Goal: Find contact information: Find contact information

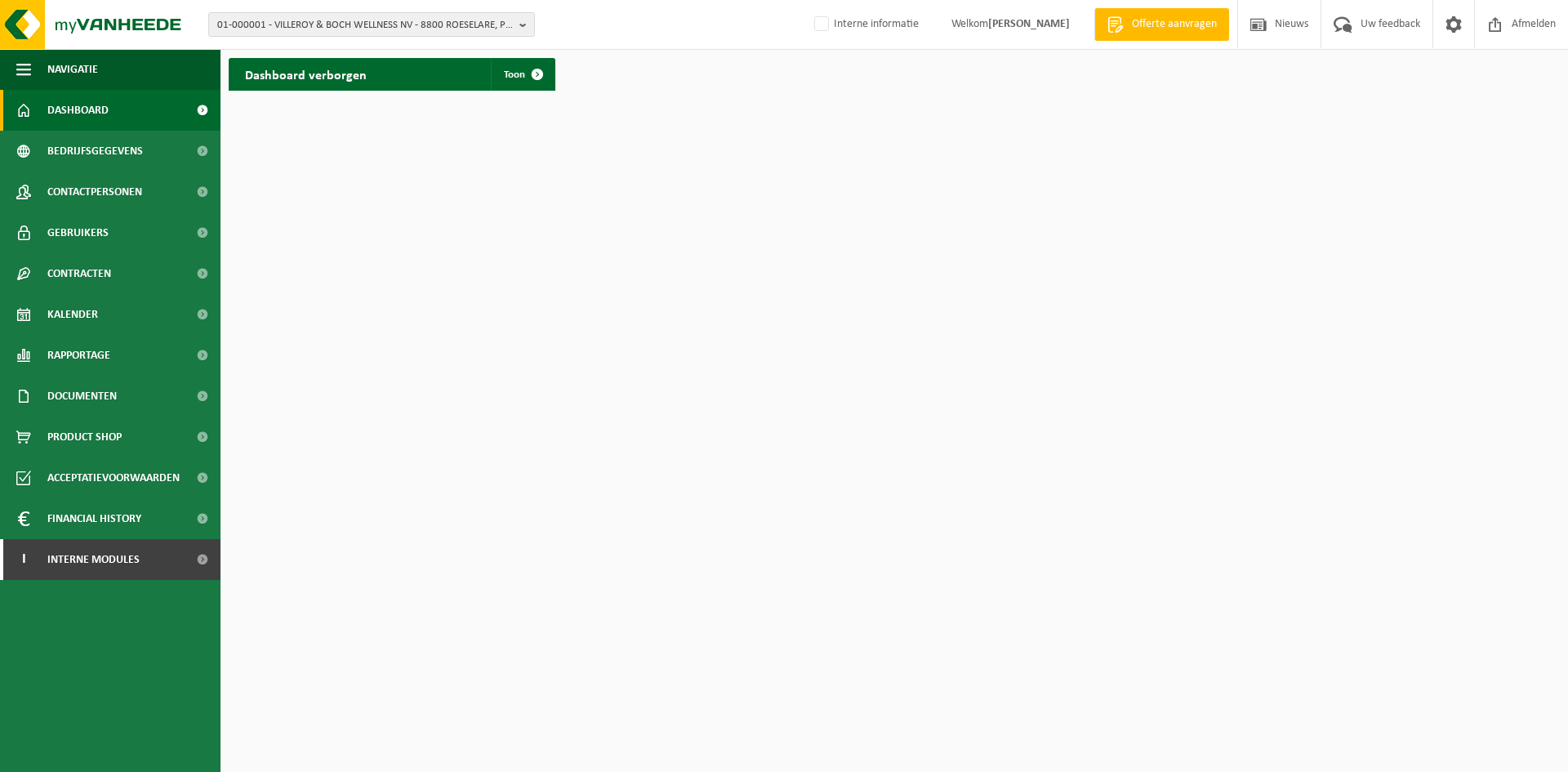
click at [935, 18] on span "Welkom STEFFI VLAEMINCK" at bounding box center [1010, 24] width 152 height 49
click at [258, 21] on span "01-000001 - VILLEROY & BOCH WELLNESS NV - 8800 ROESELARE, POPULIERSTRAAT 1" at bounding box center [365, 25] width 295 height 25
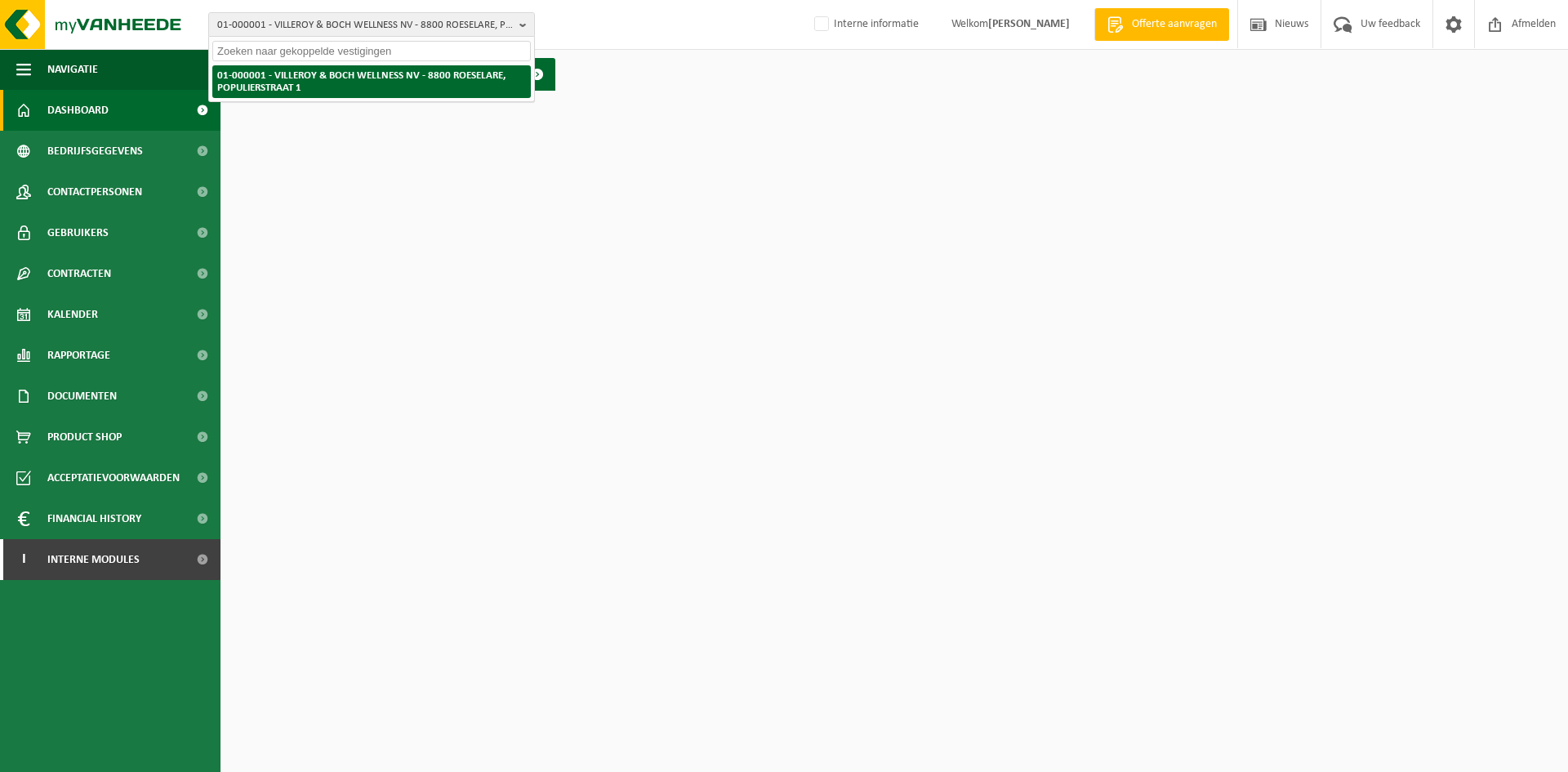
paste input "10-807199"
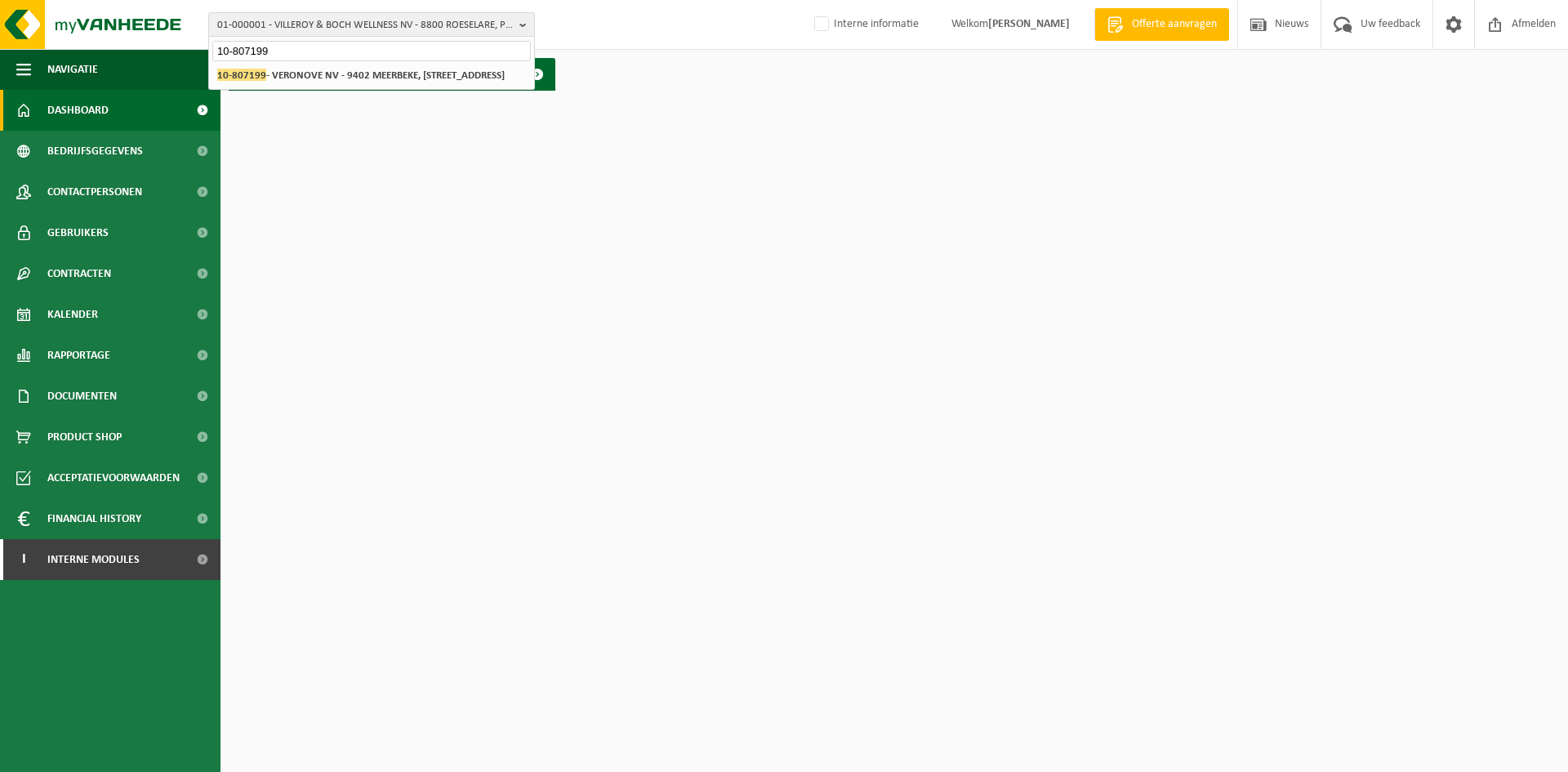
type input "10-807199"
click at [323, 86] on li "10-807199 - VERONOVE NV - 9402 MEERBEKE, BRUSSELSESTEENWEG 368" at bounding box center [371, 75] width 319 height 21
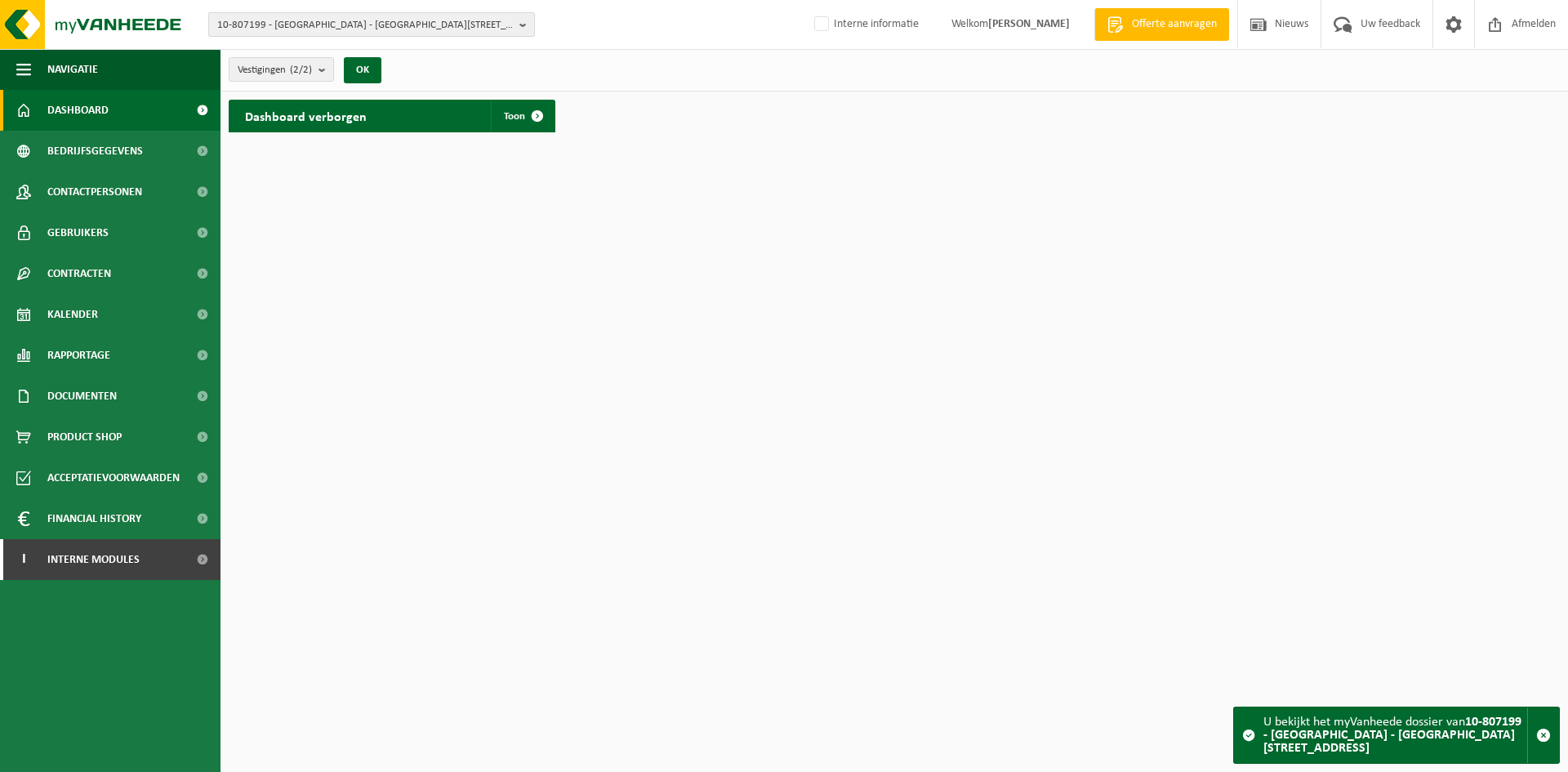
click at [344, 21] on span "10-807199 - VERONOVE NV - 9402 MEERBEKE, BRUSSELSESTEENWEG 368" at bounding box center [365, 25] width 295 height 25
paste input "10-791928"
type input "10-791928"
click at [342, 76] on li "10-791928 - VAN DEN HENDE BV - 8520 KUURNE, SINT-KATRIENSTEENWEG 57" at bounding box center [371, 75] width 319 height 21
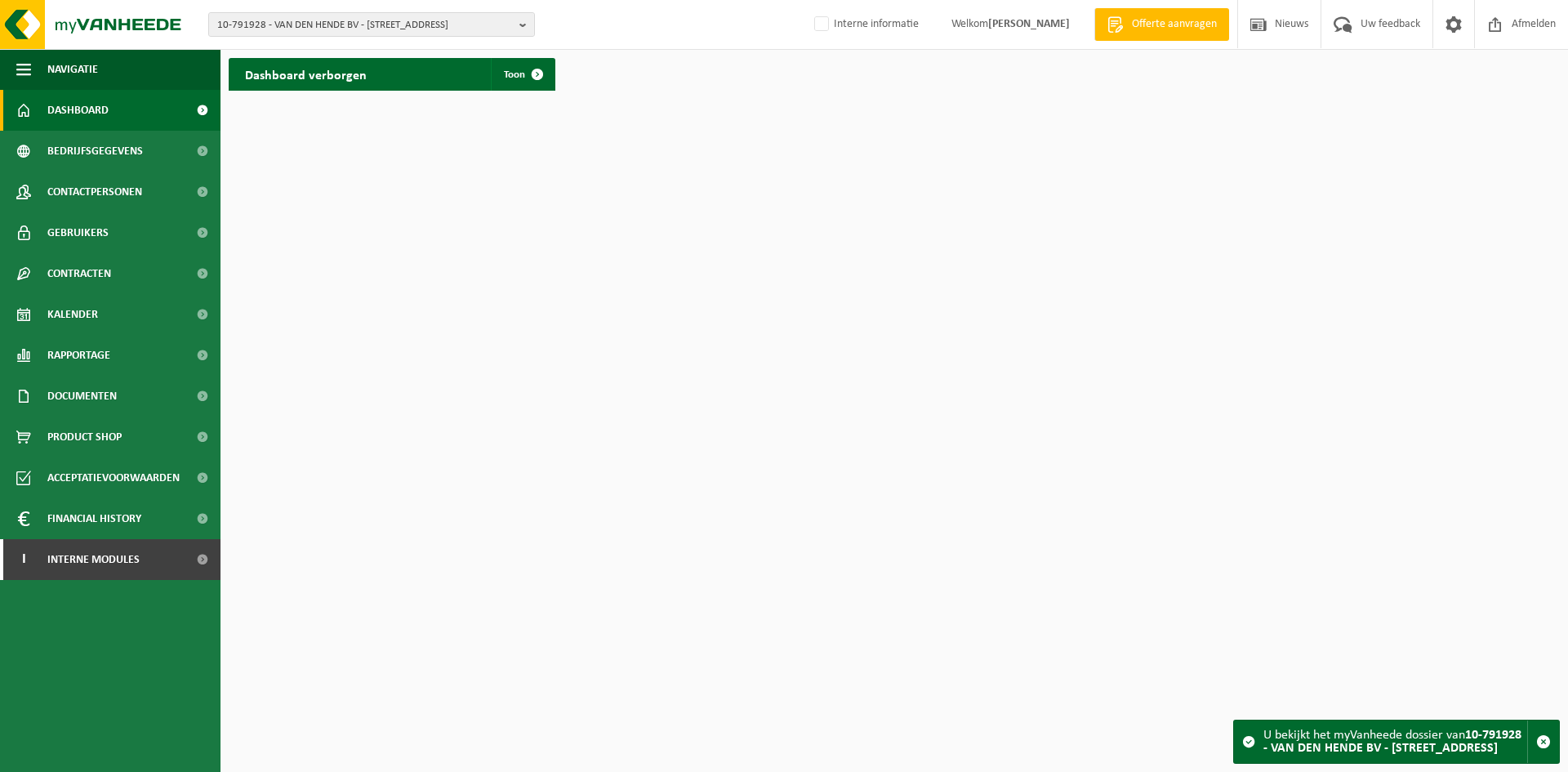
click at [119, 98] on link "Dashboard" at bounding box center [110, 110] width 221 height 41
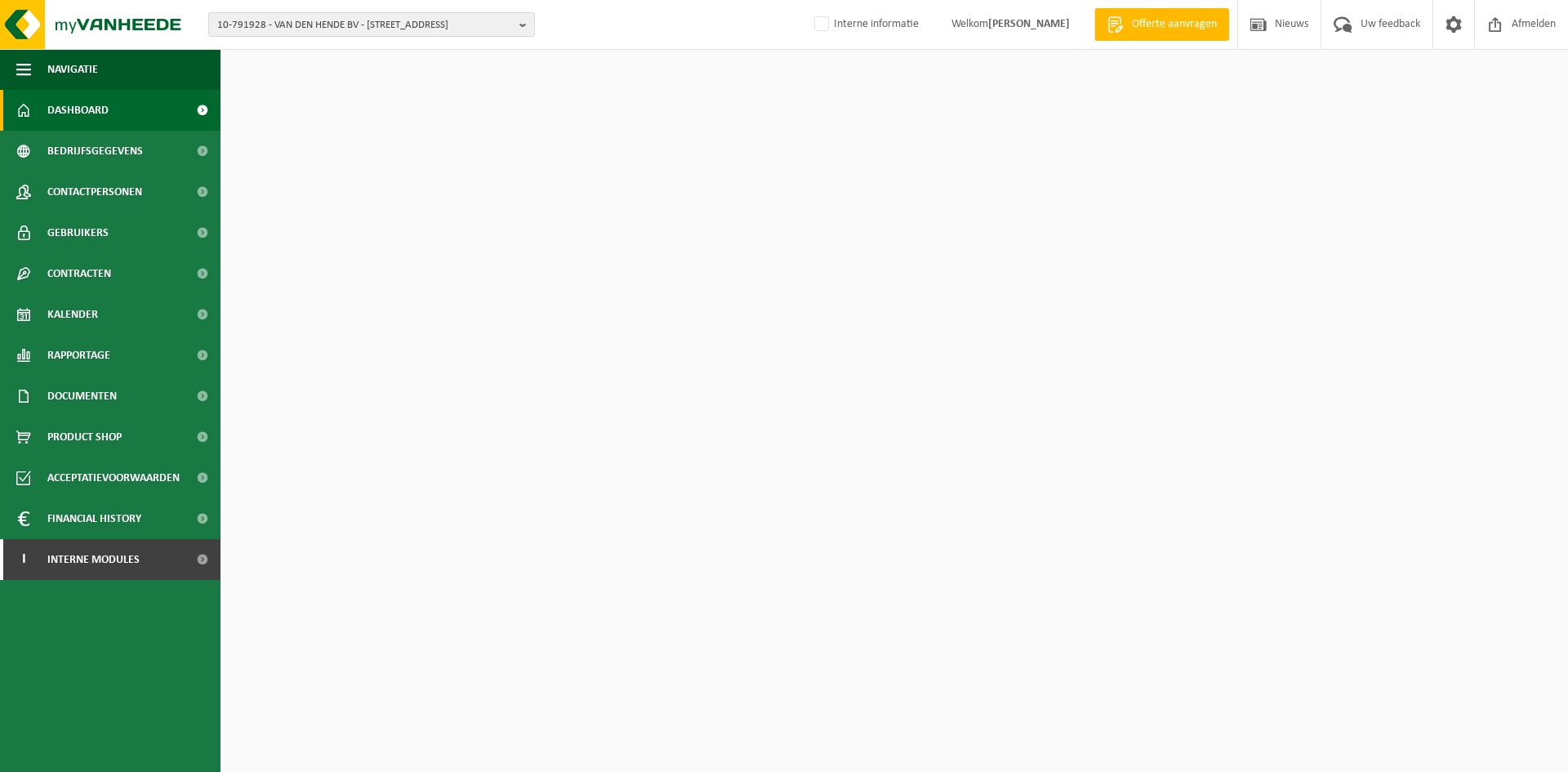
click at [504, 78] on span "Toon" at bounding box center [514, 74] width 21 height 11
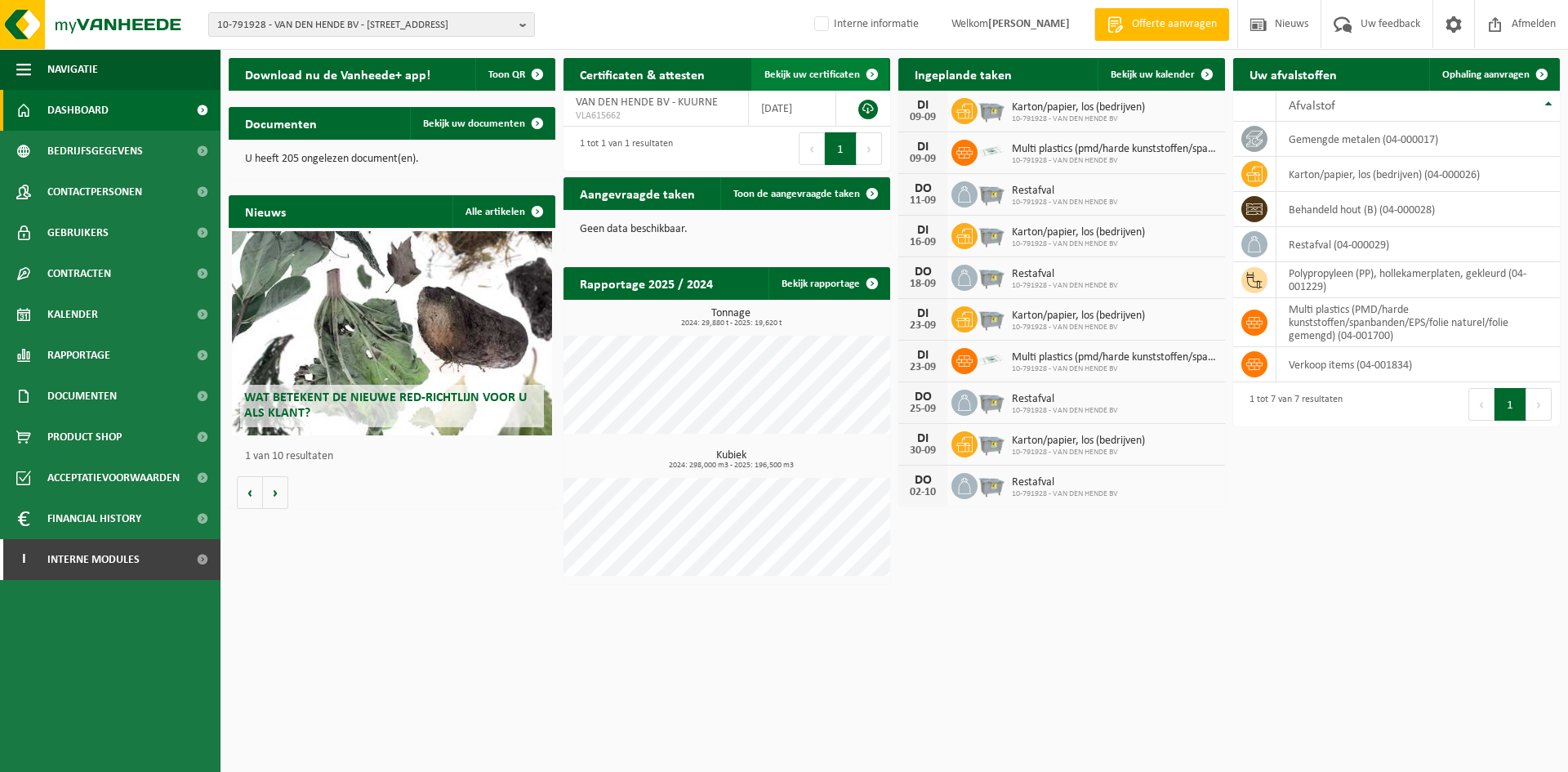
click at [814, 72] on span "Bekijk uw certificaten" at bounding box center [812, 74] width 95 height 11
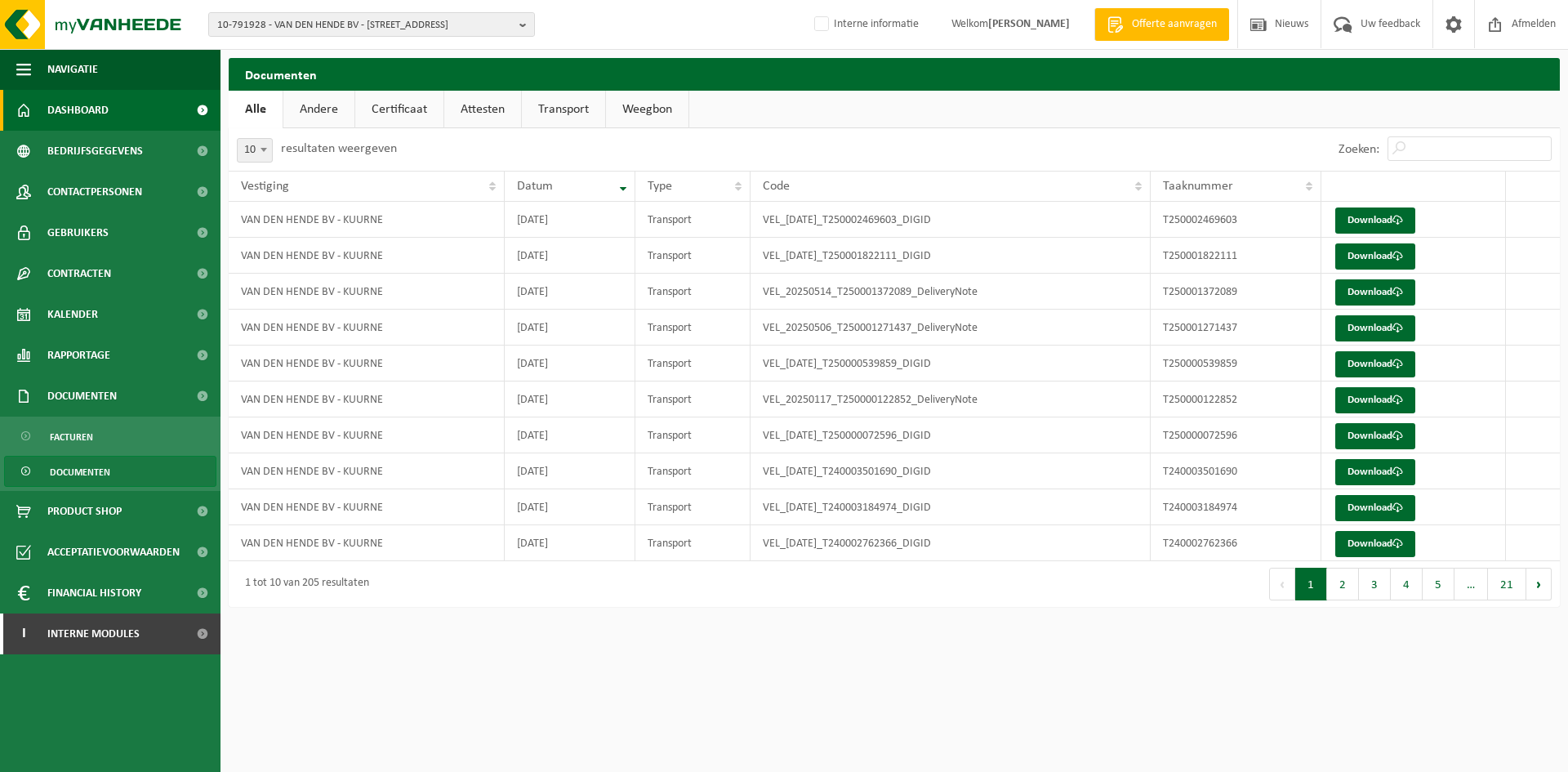
click at [105, 102] on span "Dashboard" at bounding box center [78, 110] width 61 height 41
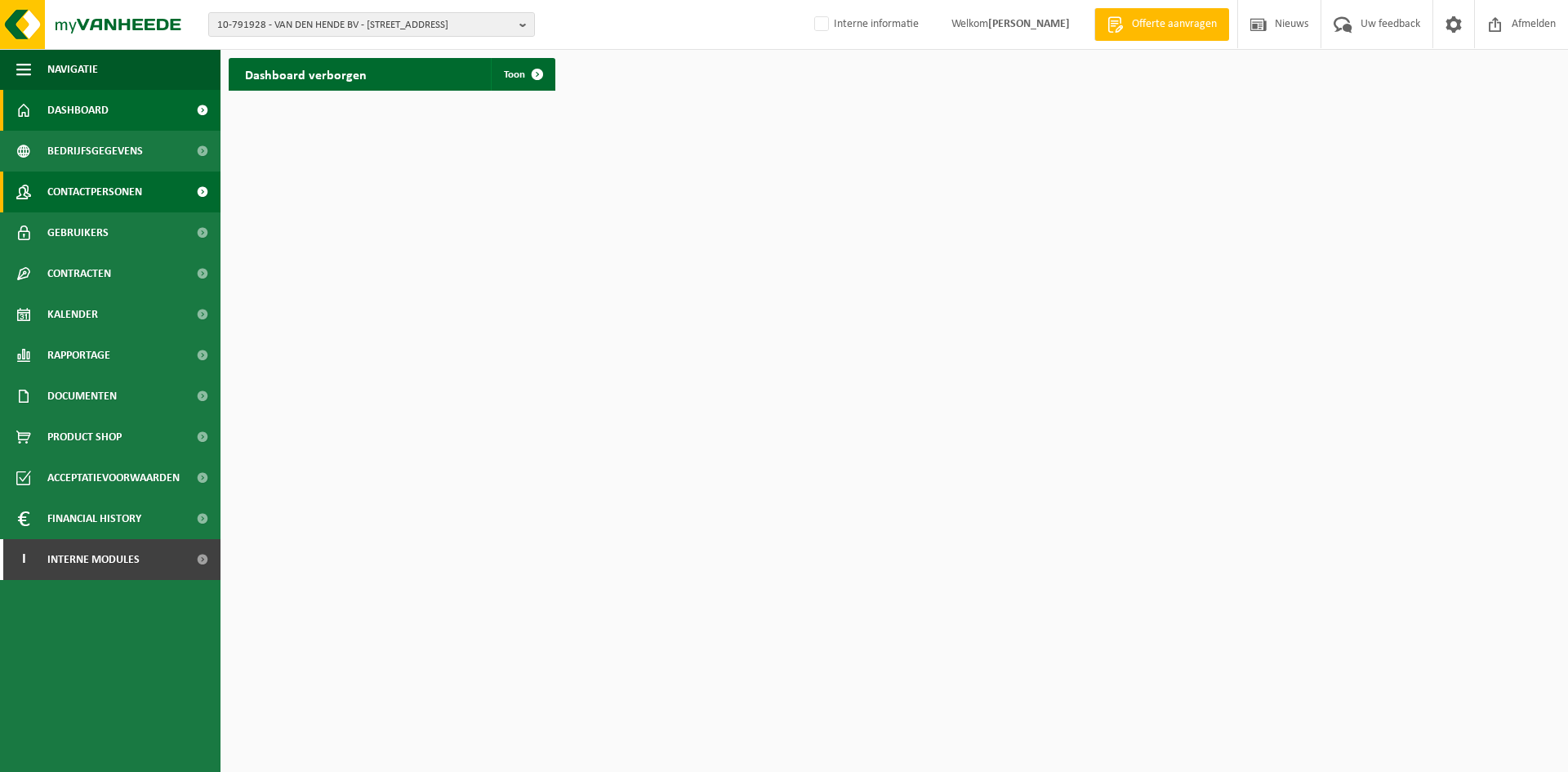
click at [107, 178] on span "Contactpersonen" at bounding box center [95, 191] width 95 height 41
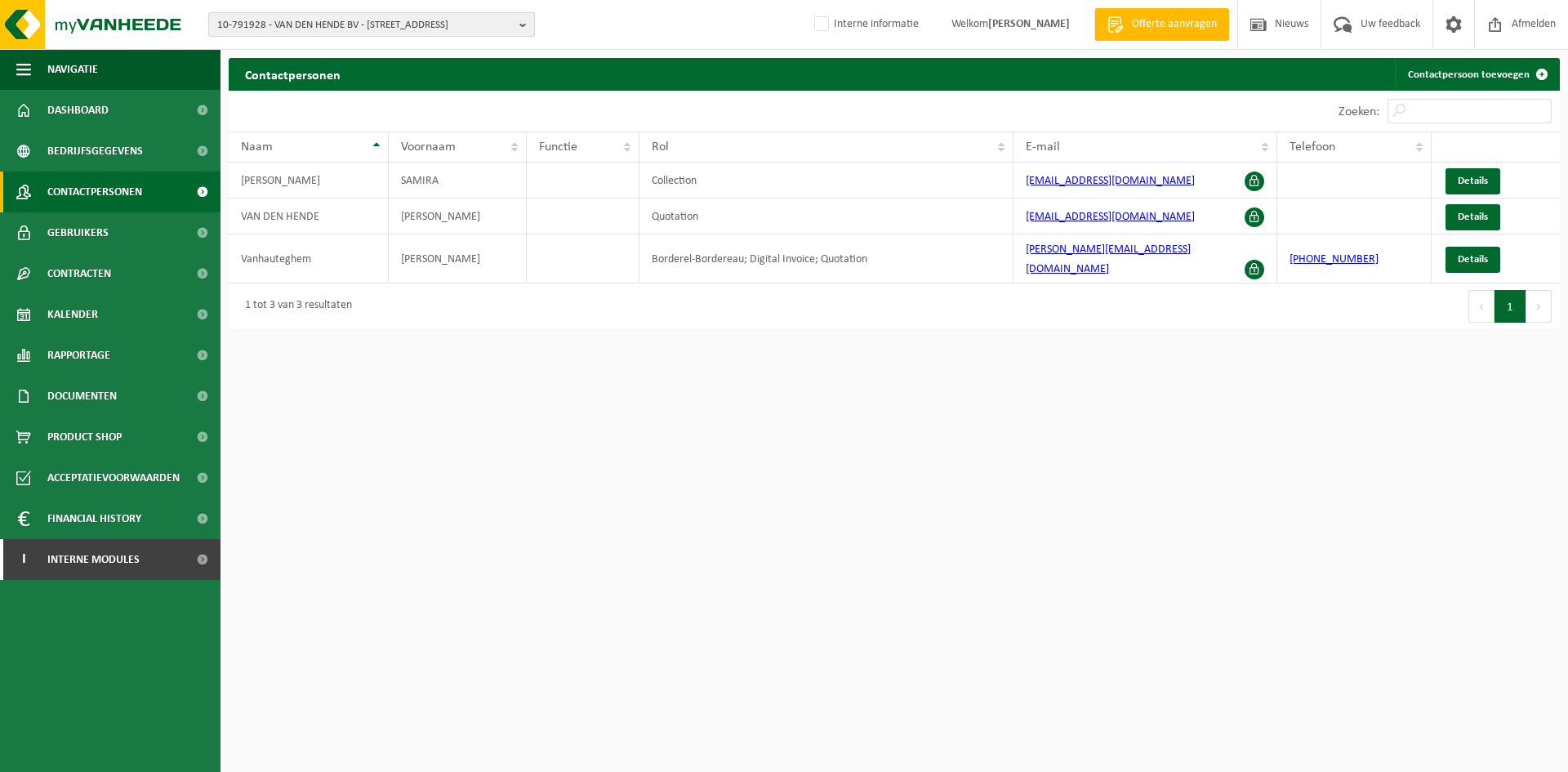
click at [289, 18] on span "10-791928 - VAN DEN HENDE BV - [STREET_ADDRESS]" at bounding box center [365, 25] width 295 height 25
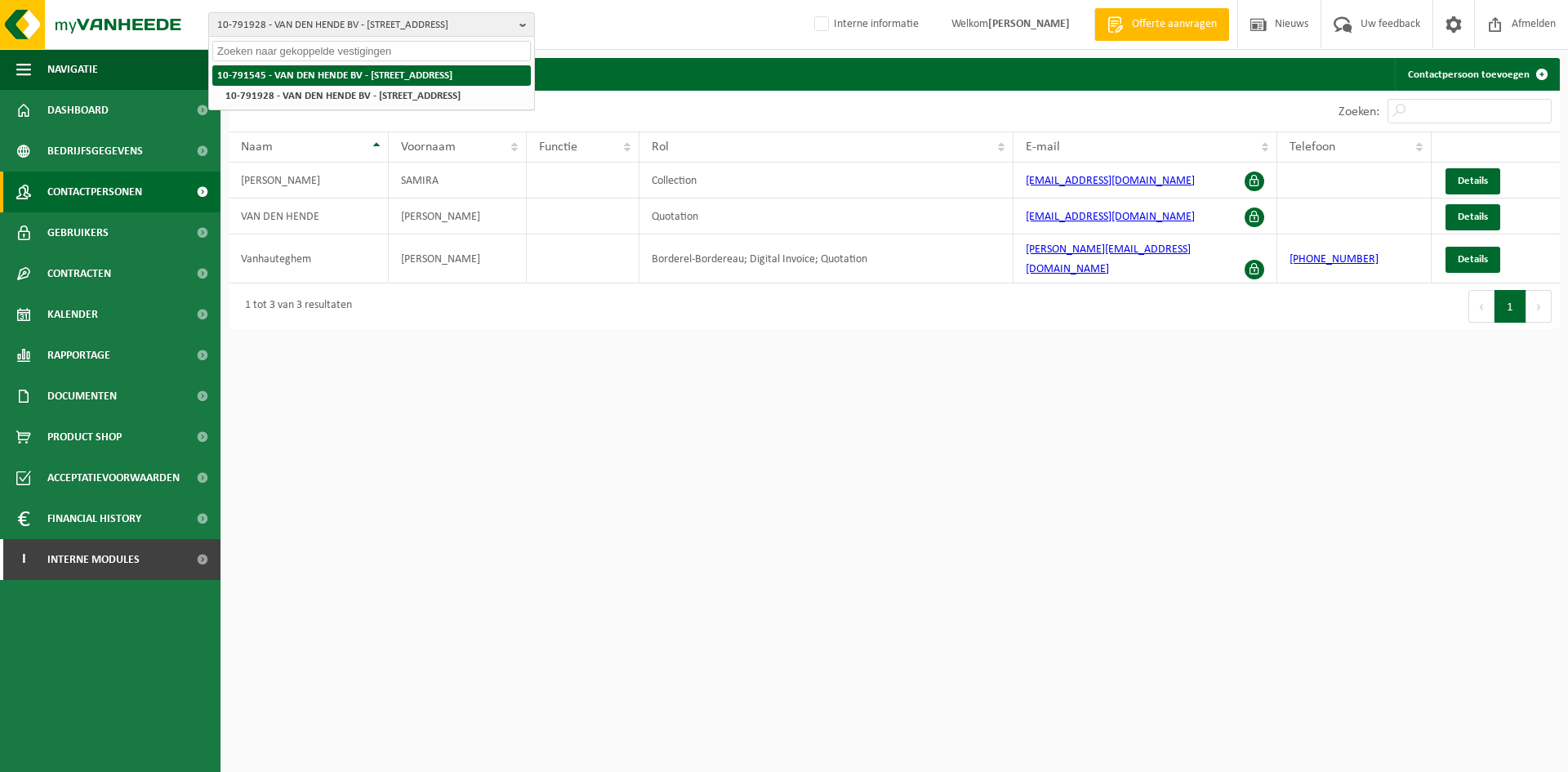
click at [309, 78] on strong "10-791545 - VAN DEN HENDE BV - [STREET_ADDRESS]" at bounding box center [334, 75] width 235 height 11
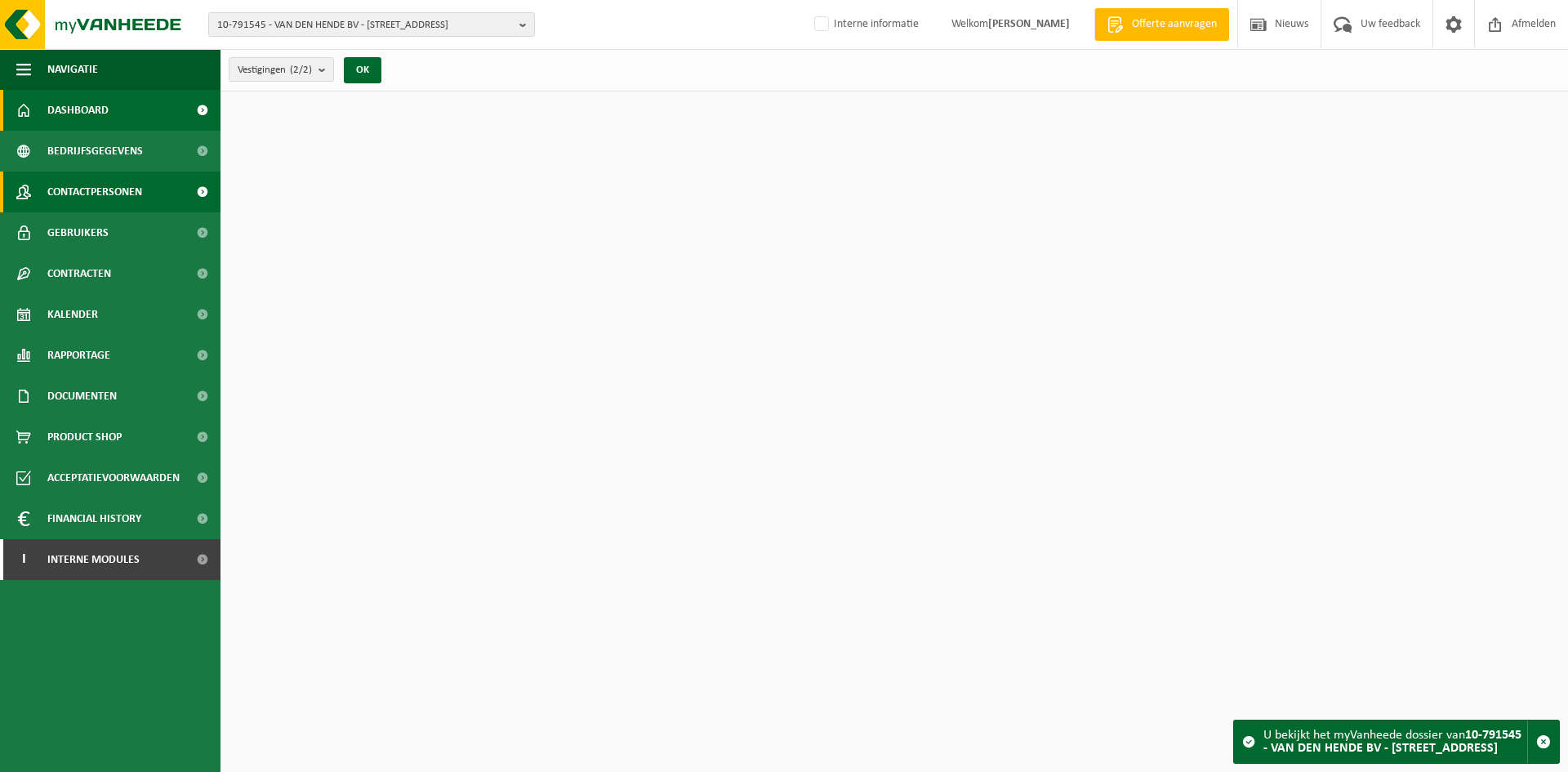
click at [75, 187] on span "Contactpersonen" at bounding box center [95, 191] width 95 height 41
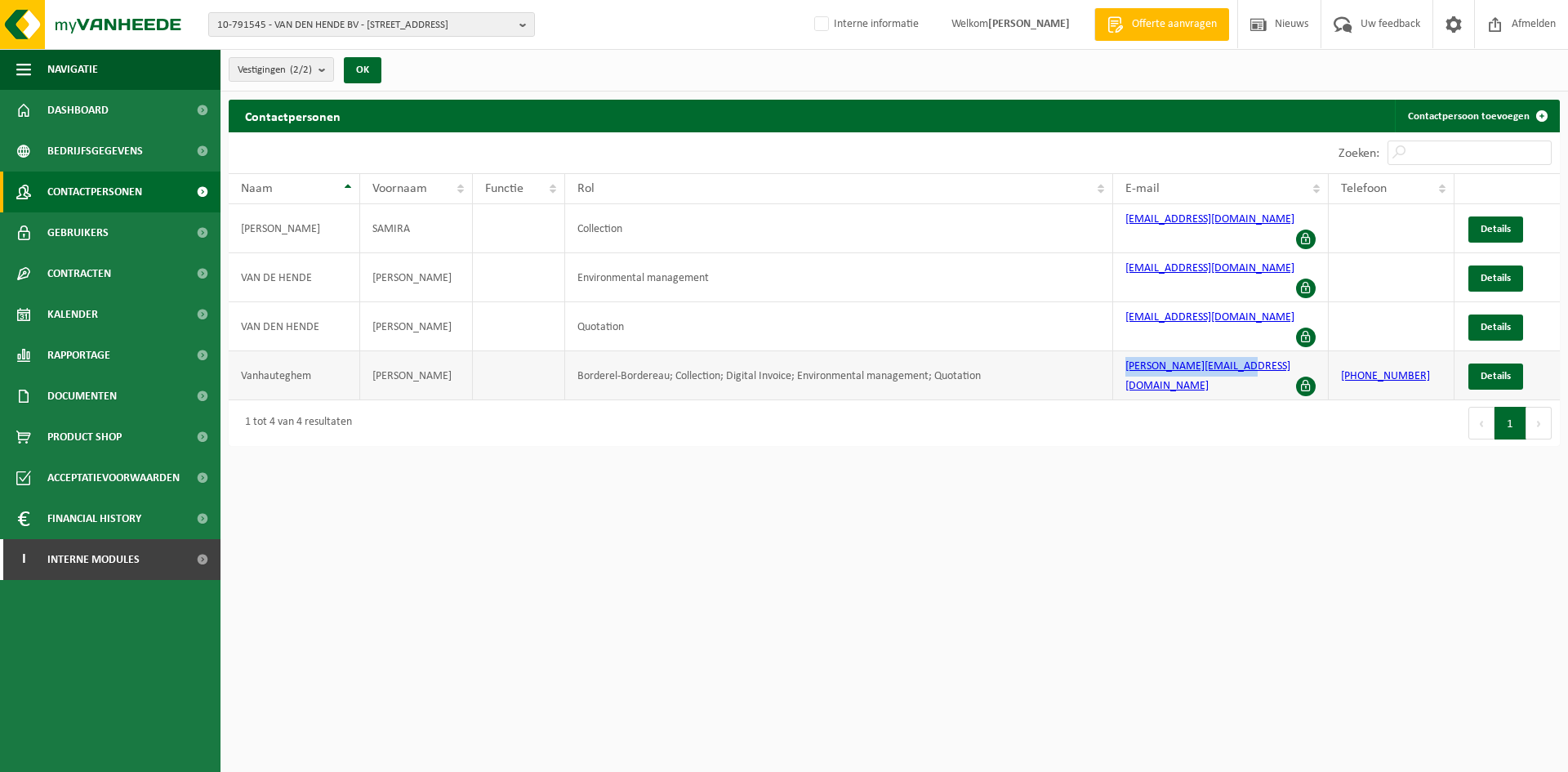
drag, startPoint x: 1265, startPoint y: 330, endPoint x: 1073, endPoint y: 331, distance: 192.0
click at [1073, 352] on tr "Vanhauteghem Nicolas Borderel-Bordereau; Collection; Digital Invoice; Environme…" at bounding box center [894, 376] width 1331 height 49
copy tr "nicolas@vandenhende.be"
click at [128, 118] on link "Dashboard" at bounding box center [110, 110] width 221 height 41
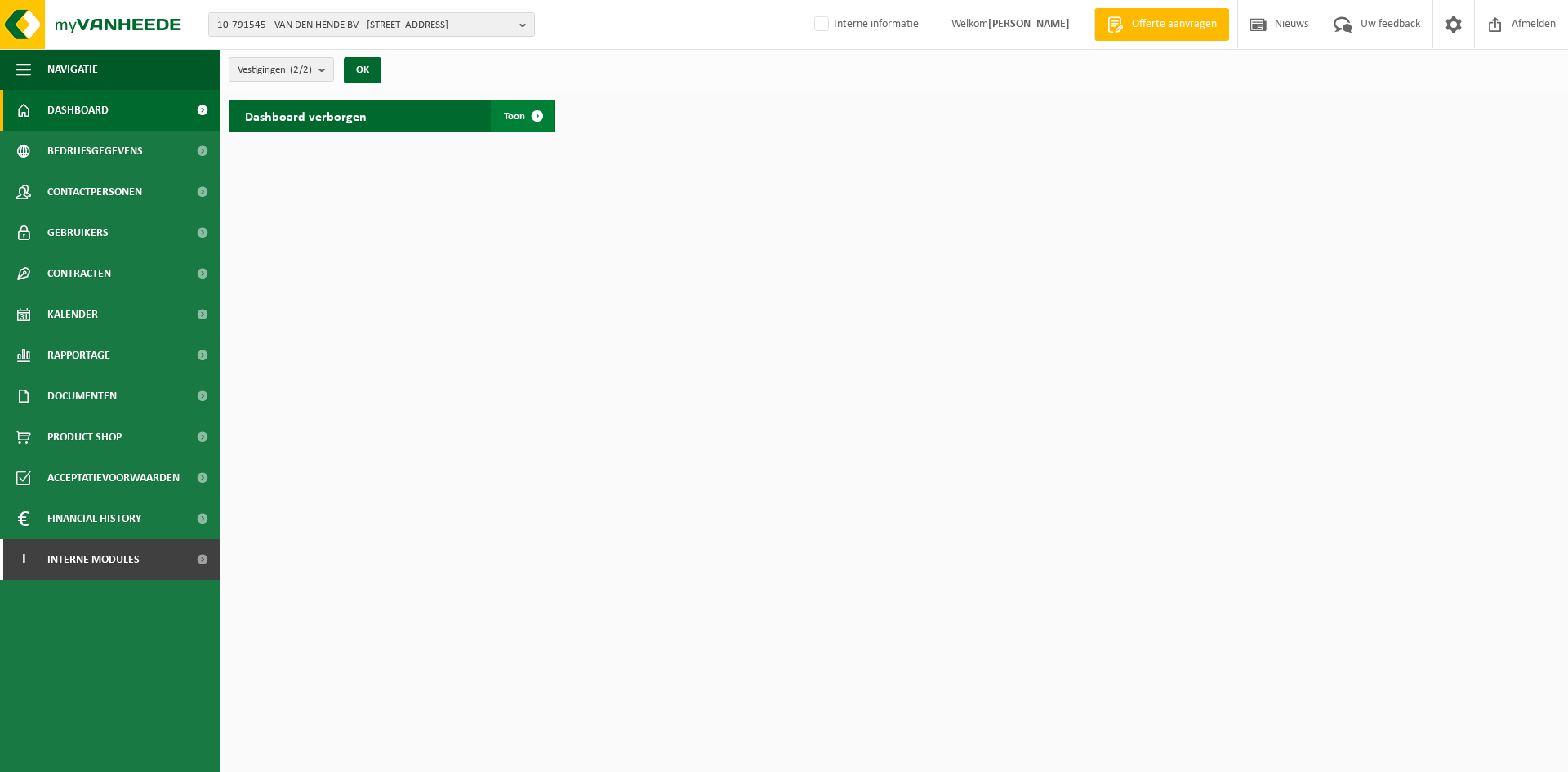
click at [514, 116] on span "Toon" at bounding box center [514, 116] width 21 height 11
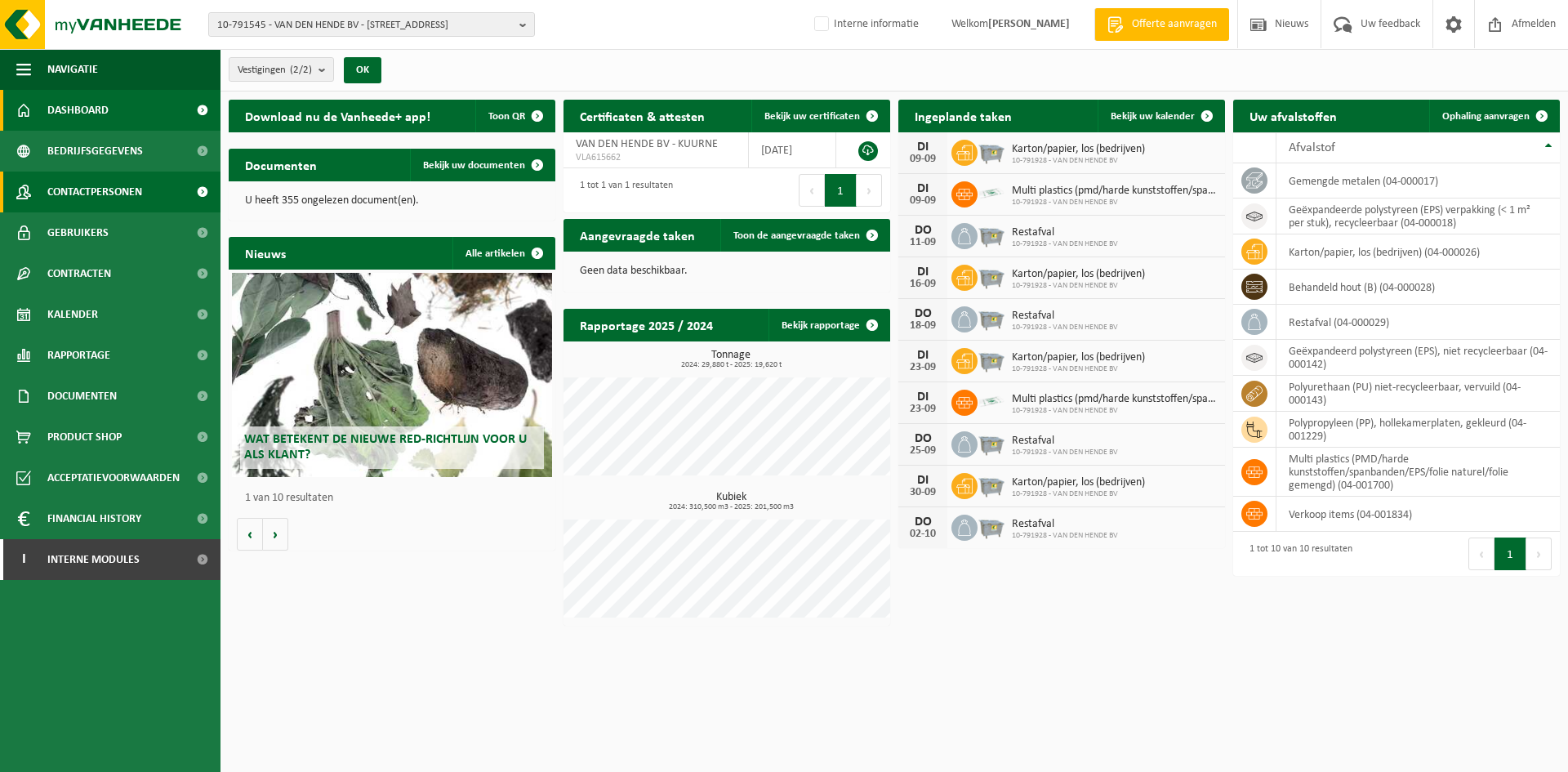
click at [130, 185] on span "Contactpersonen" at bounding box center [95, 191] width 95 height 41
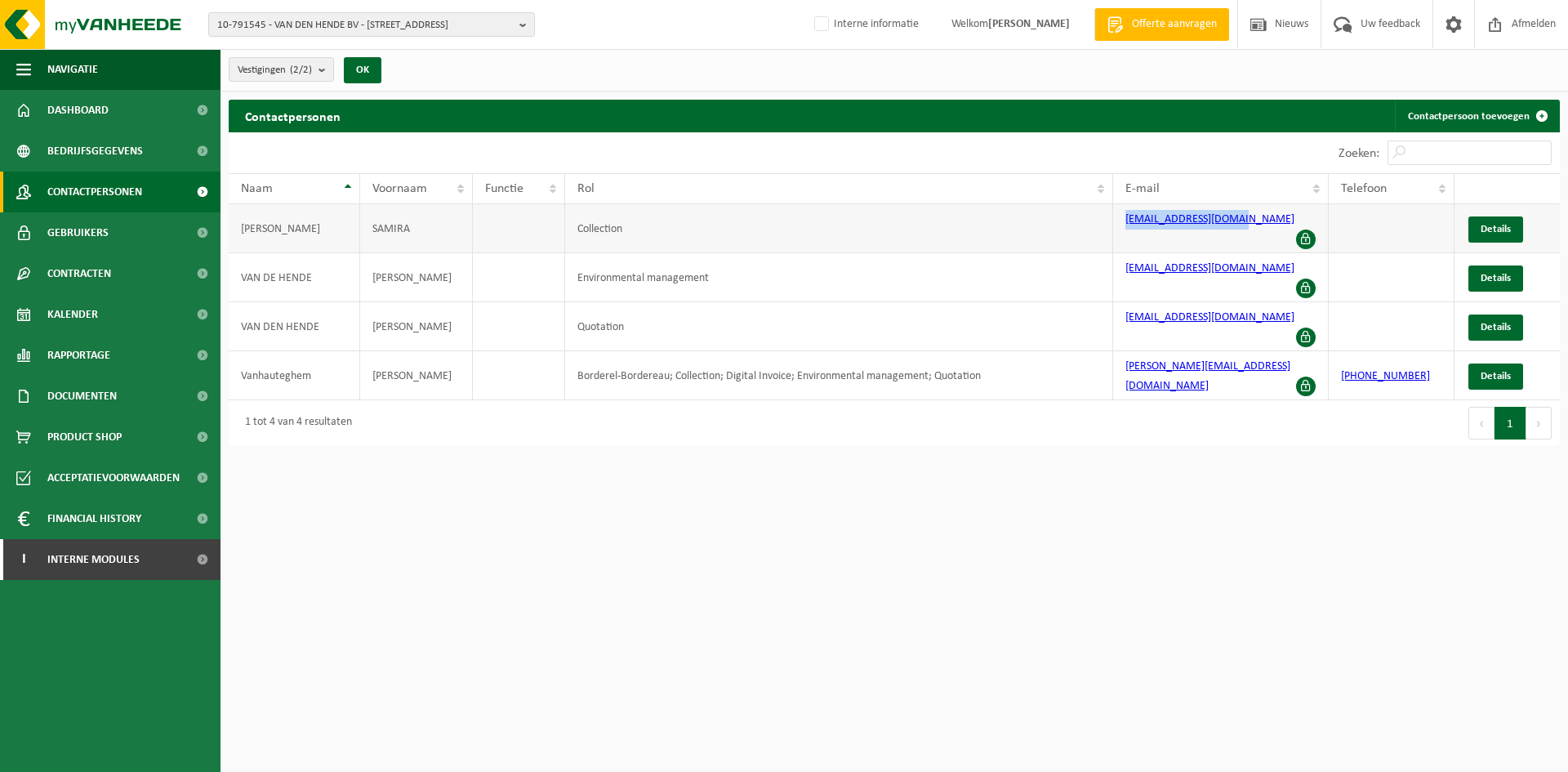
drag, startPoint x: 1260, startPoint y: 227, endPoint x: 1110, endPoint y: 220, distance: 150.2
click at [1110, 220] on tr "[PERSON_NAME] Collection [PERSON_NAME][EMAIL_ADDRESS][DOMAIN_NAME] Details" at bounding box center [894, 228] width 1331 height 49
copy tr "[EMAIL_ADDRESS][DOMAIN_NAME]"
click at [1492, 230] on link "Details" at bounding box center [1495, 229] width 54 height 26
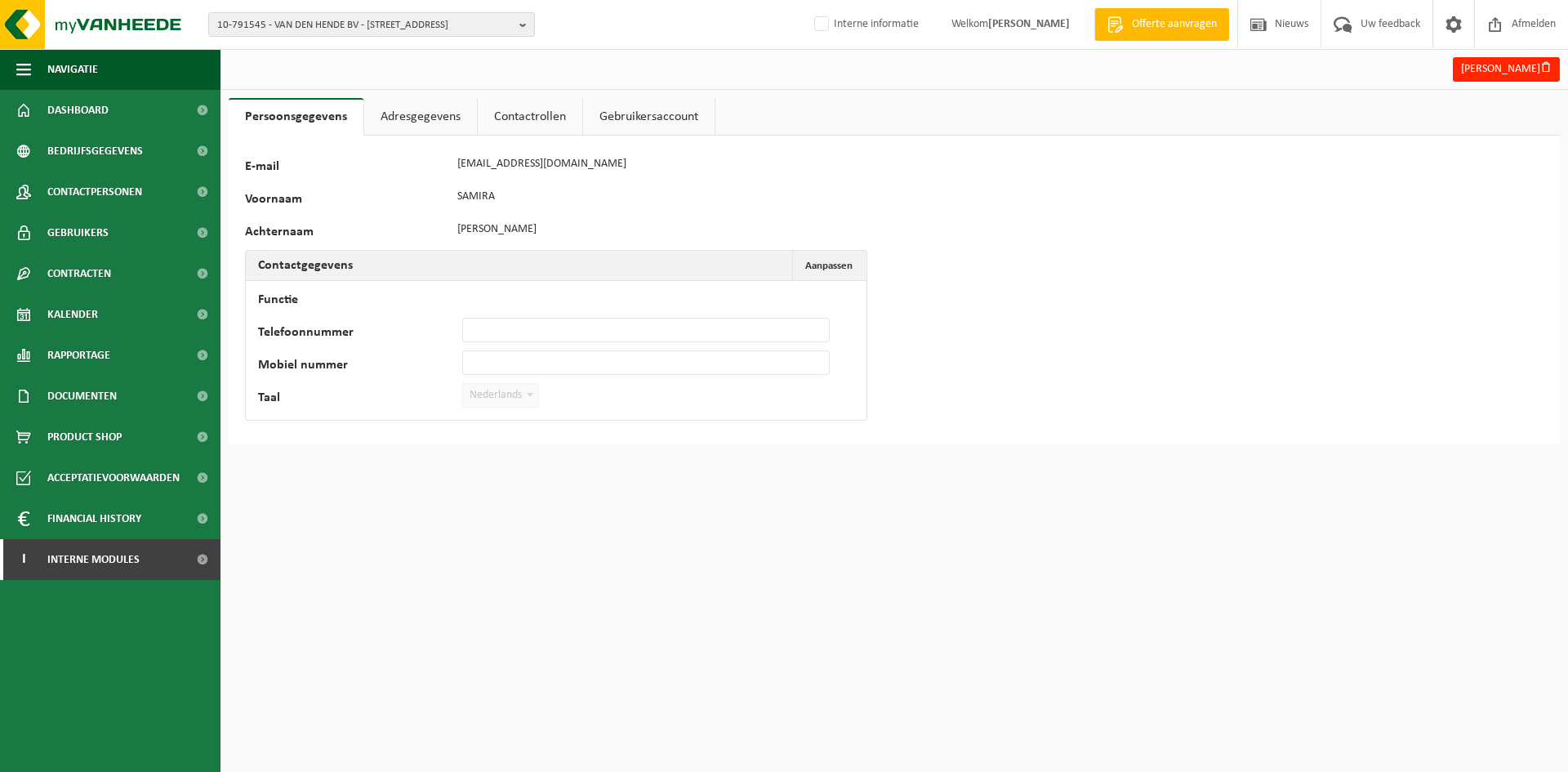
click at [433, 129] on link "Adresgegevens" at bounding box center [421, 117] width 113 height 38
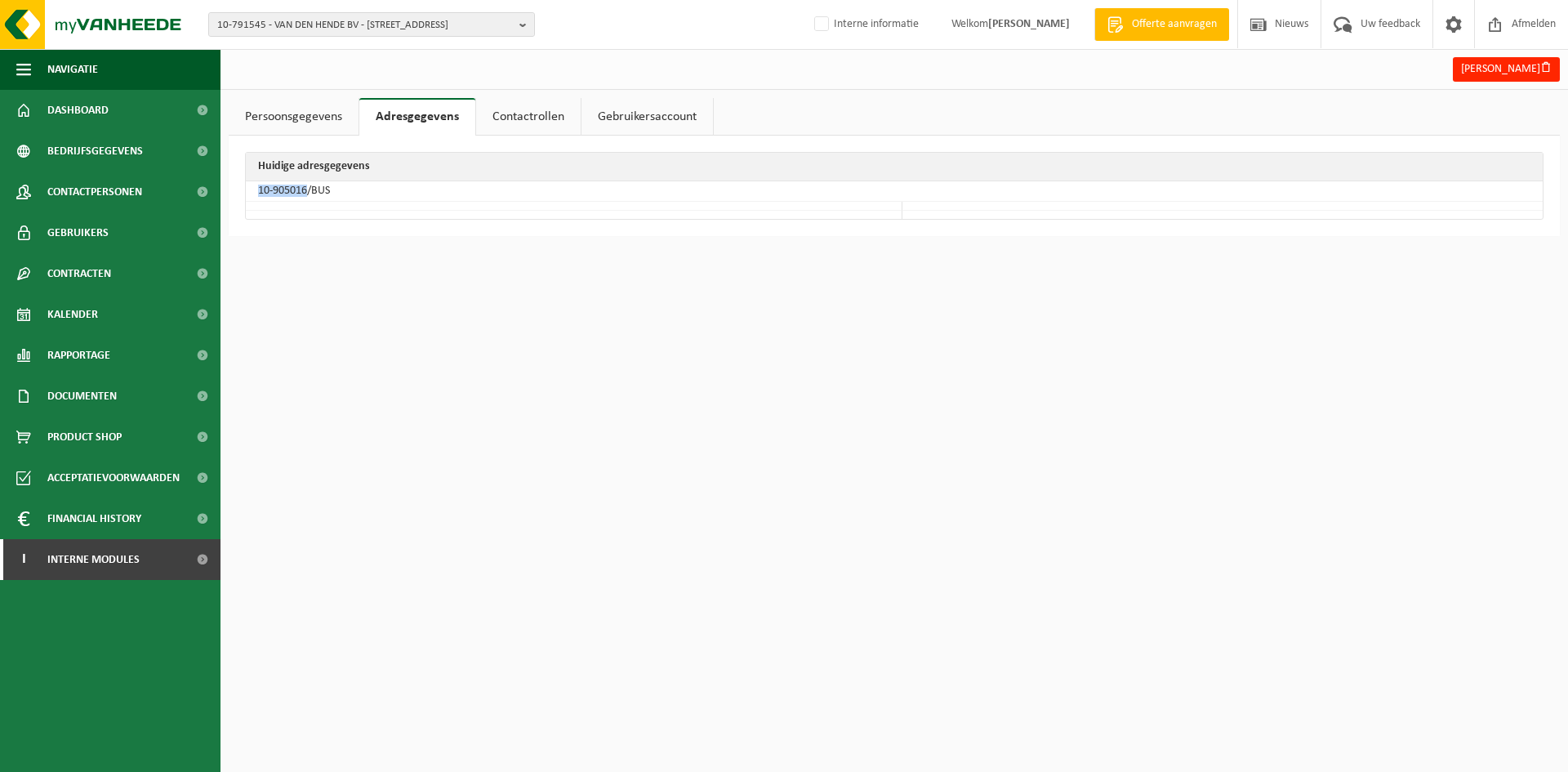
drag, startPoint x: 305, startPoint y: 190, endPoint x: 252, endPoint y: 200, distance: 53.9
click at [252, 200] on td "10-905016/BUS" at bounding box center [893, 191] width 1297 height 21
copy td "10-905016"
click at [145, 139] on link "Bedrijfsgegevens" at bounding box center [110, 151] width 221 height 41
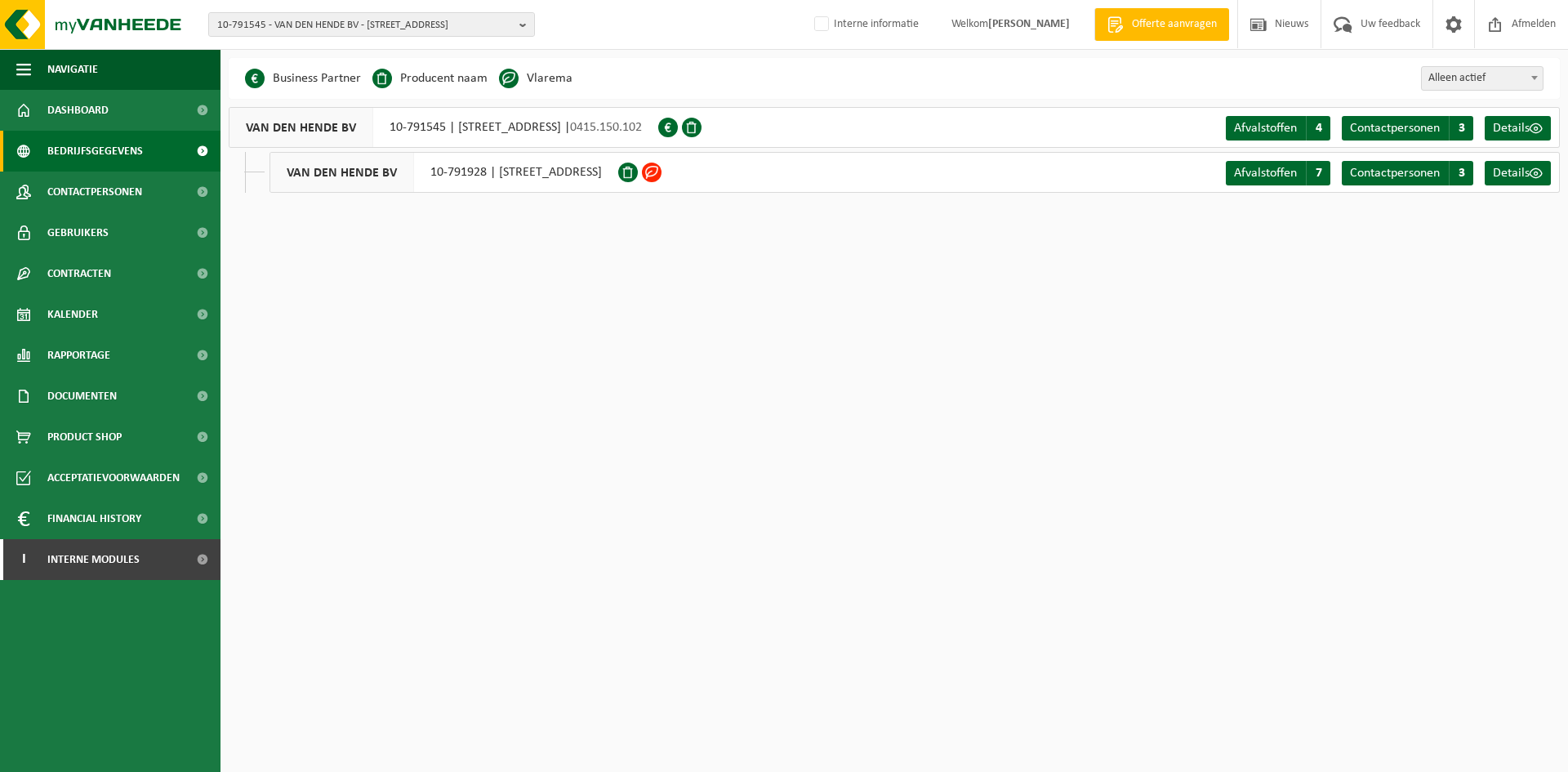
click at [845, 550] on html "10-791545 - VAN DEN HENDE BV - [STREET_ADDRESS] 10-791545 - VAN DEN HENDE BV - …" at bounding box center [784, 386] width 1568 height 772
click at [662, 452] on html "10-791545 - VAN DEN HENDE BV - [STREET_ADDRESS] 10-791545 - VAN DEN HENDE BV - …" at bounding box center [784, 386] width 1568 height 772
drag, startPoint x: 839, startPoint y: 633, endPoint x: 619, endPoint y: 638, distance: 220.1
click at [839, 633] on html "10-791545 - VAN DEN HENDE BV - [STREET_ADDRESS] 10-791545 - VAN DEN HENDE BV - …" at bounding box center [784, 386] width 1568 height 772
